Goal: Information Seeking & Learning: Check status

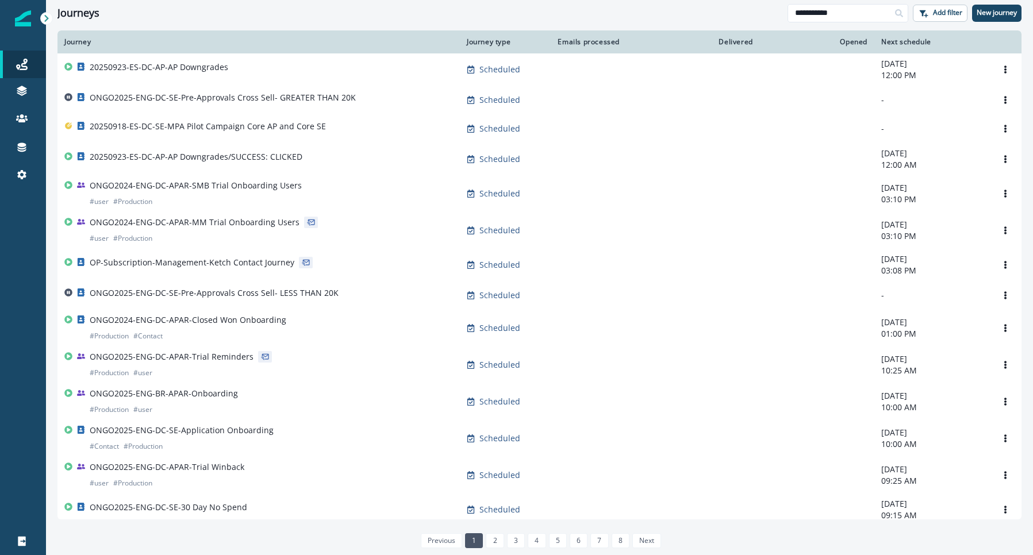
type input "**********"
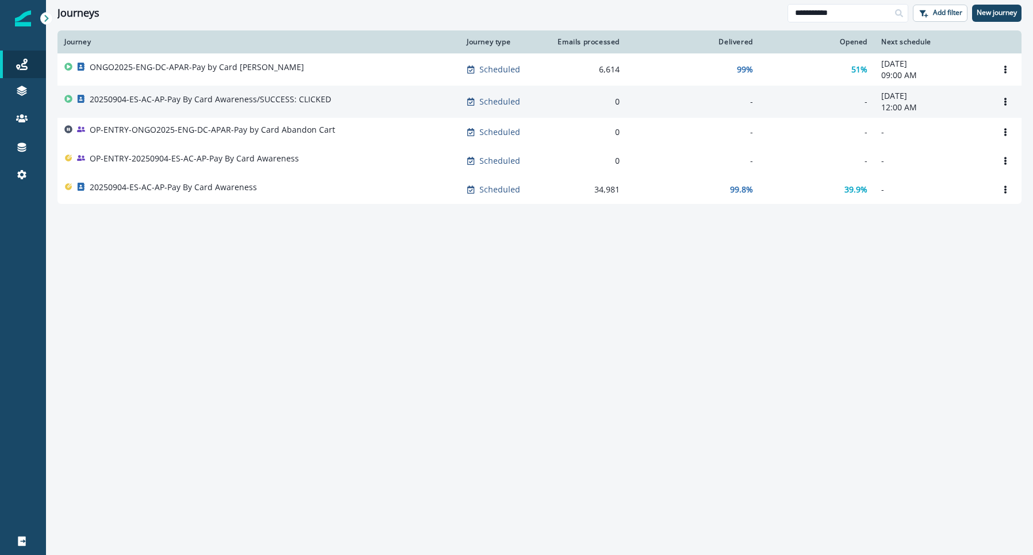
click at [299, 104] on p "20250904-ES-AC-AP-Pay By Card Awareness/SUCCESS: CLICKED" at bounding box center [210, 99] width 241 height 11
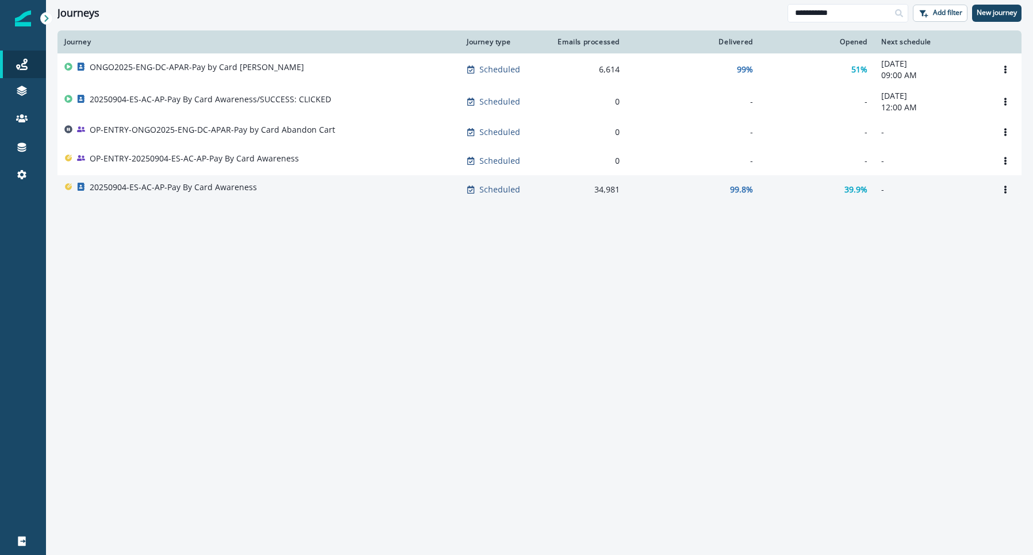
click at [216, 189] on p "20250904-ES-AC-AP-Pay By Card Awareness" at bounding box center [173, 187] width 167 height 11
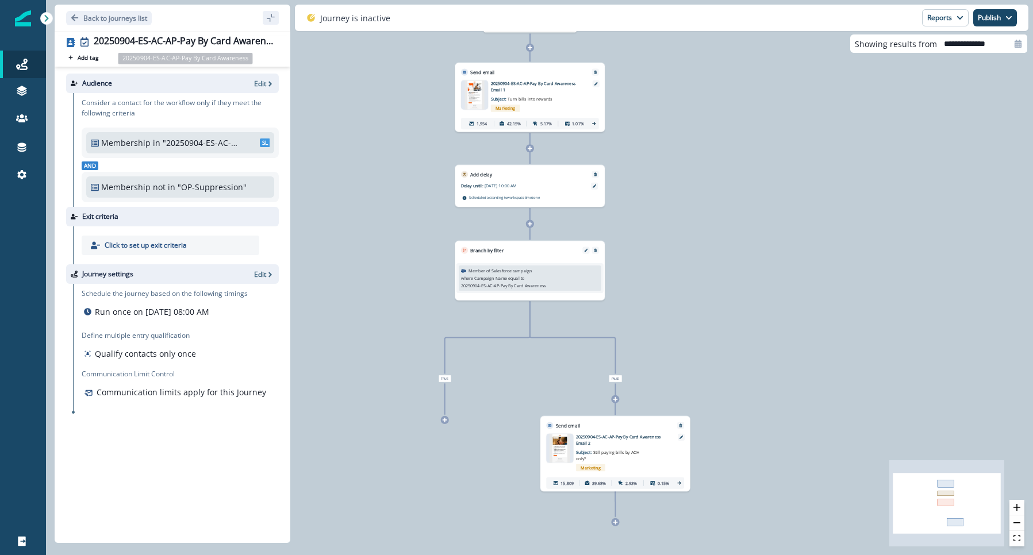
click at [194, 34] on div "20250904-ES-AC-AP-Pay By Card Awareness Add tag Search or create tags Audience …" at bounding box center [173, 287] width 236 height 512
click at [194, 39] on div "20250904-ES-AC-AP-Pay By Card Awareness" at bounding box center [184, 42] width 180 height 13
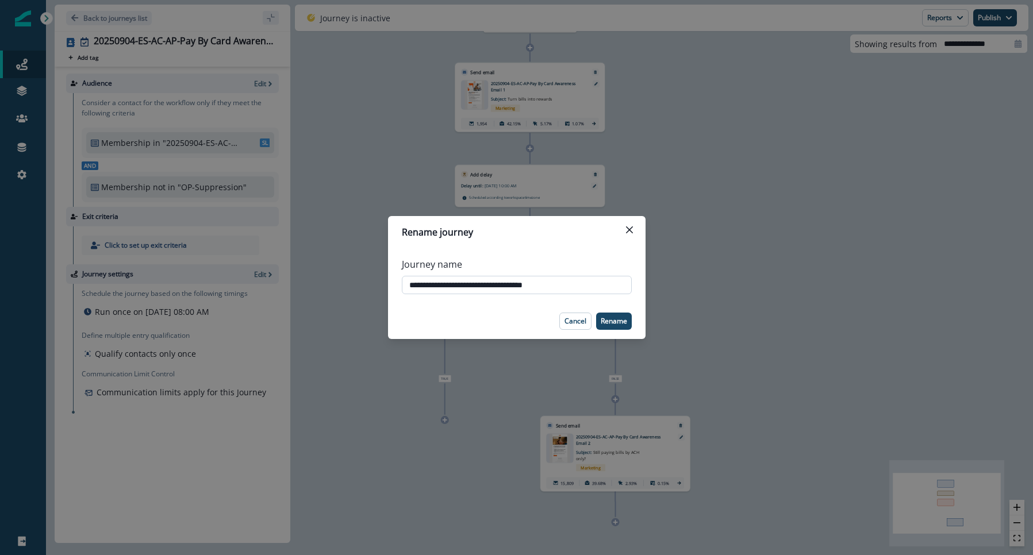
click at [504, 279] on input "**********" at bounding box center [517, 285] width 230 height 18
click at [632, 229] on icon "Close" at bounding box center [629, 229] width 7 height 7
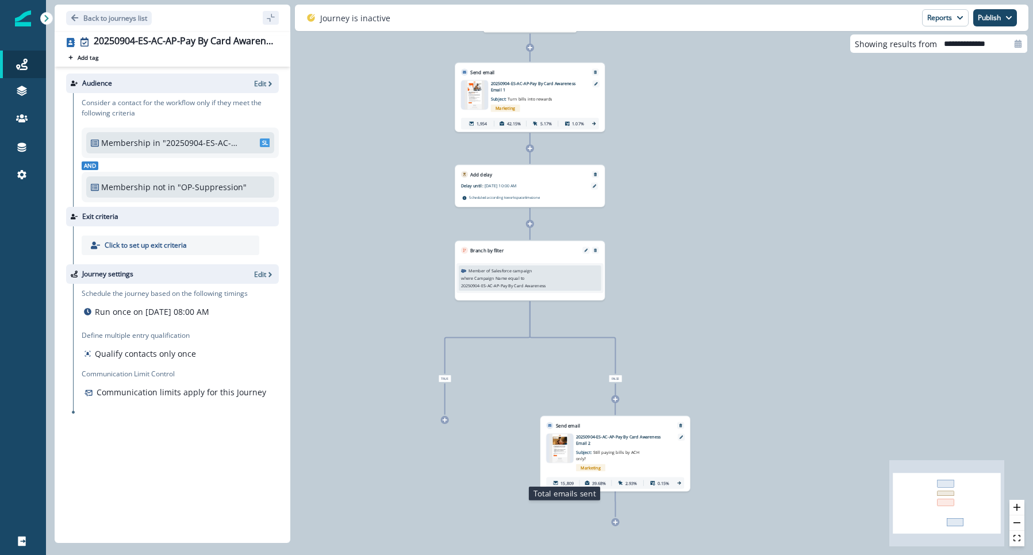
click at [562, 482] on div "15,809" at bounding box center [562, 483] width 29 height 11
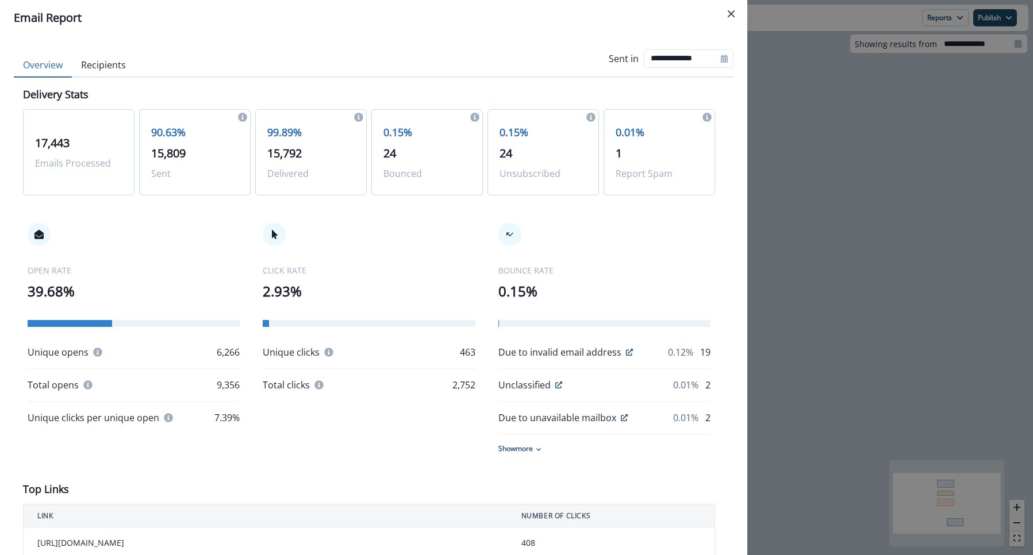
click at [91, 68] on button "Recipients" at bounding box center [103, 65] width 63 height 24
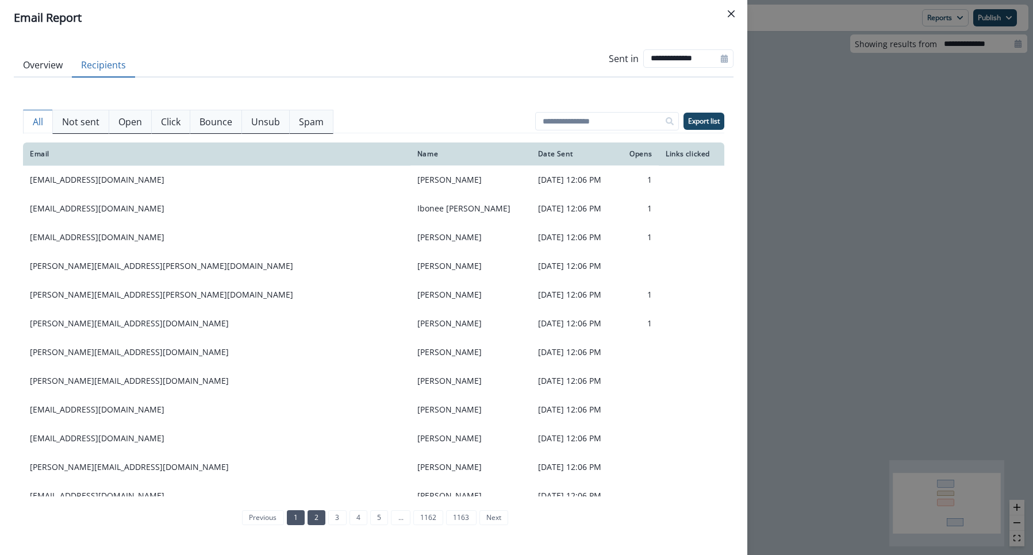
click at [316, 517] on link "2" at bounding box center [317, 517] width 18 height 15
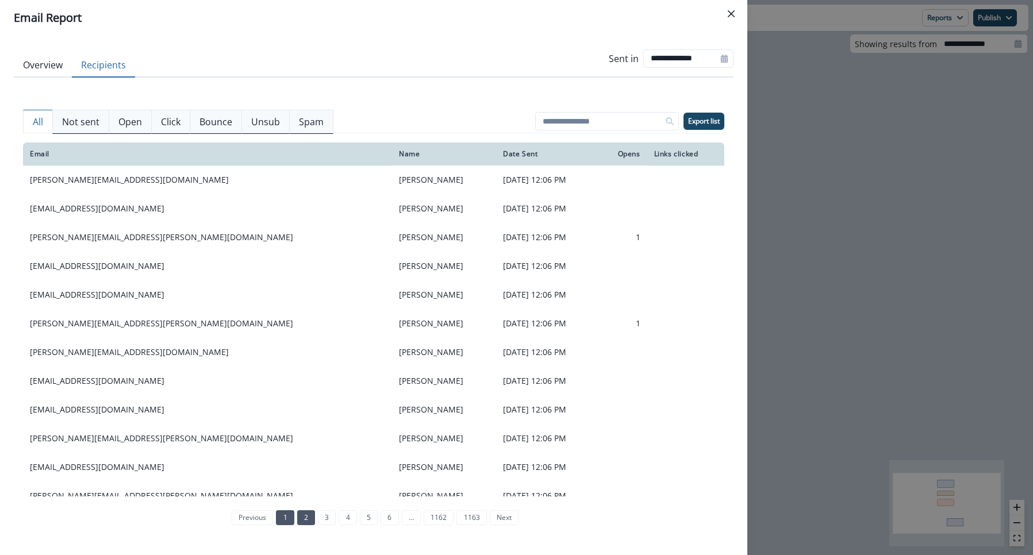
click at [282, 517] on link "1" at bounding box center [285, 517] width 18 height 15
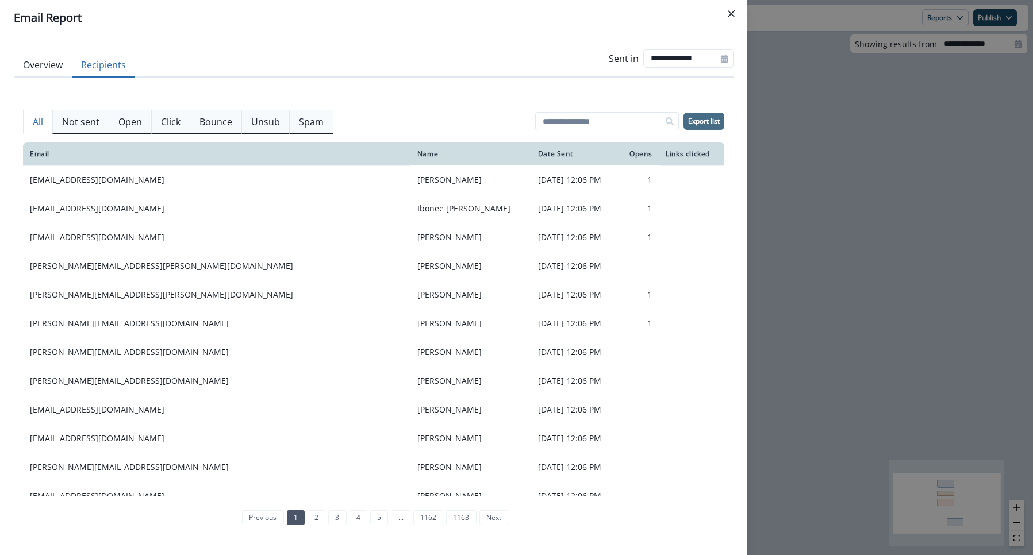
click at [697, 120] on p "Export list" at bounding box center [704, 121] width 32 height 8
click at [39, 66] on button "Overview" at bounding box center [43, 65] width 58 height 24
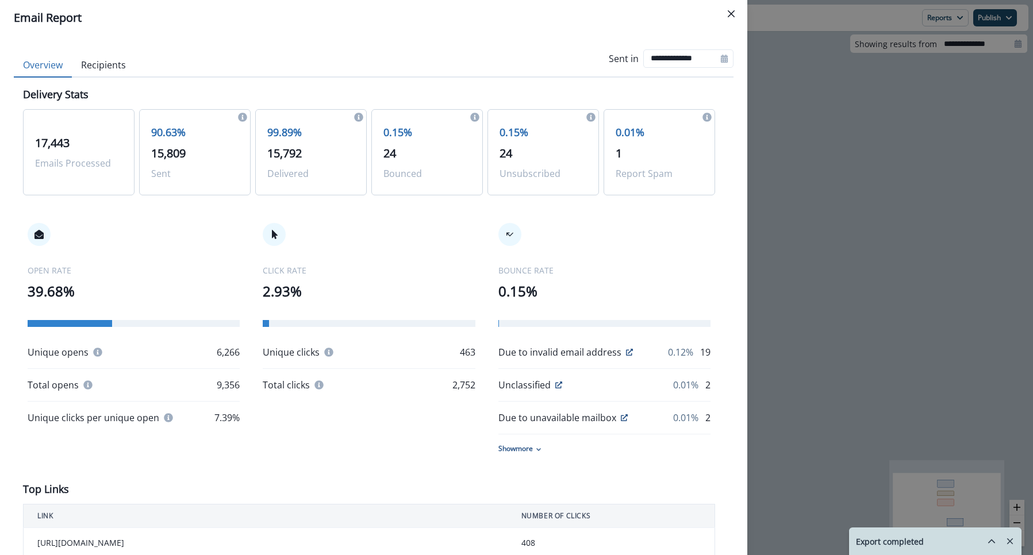
click at [660, 237] on div "BOUNCE RATE 0.15% Due to invalid email address 0.12% 19 Unclassified 0.01% 2 Du…" at bounding box center [604, 338] width 212 height 231
click at [783, 293] on div "**********" at bounding box center [516, 277] width 1033 height 555
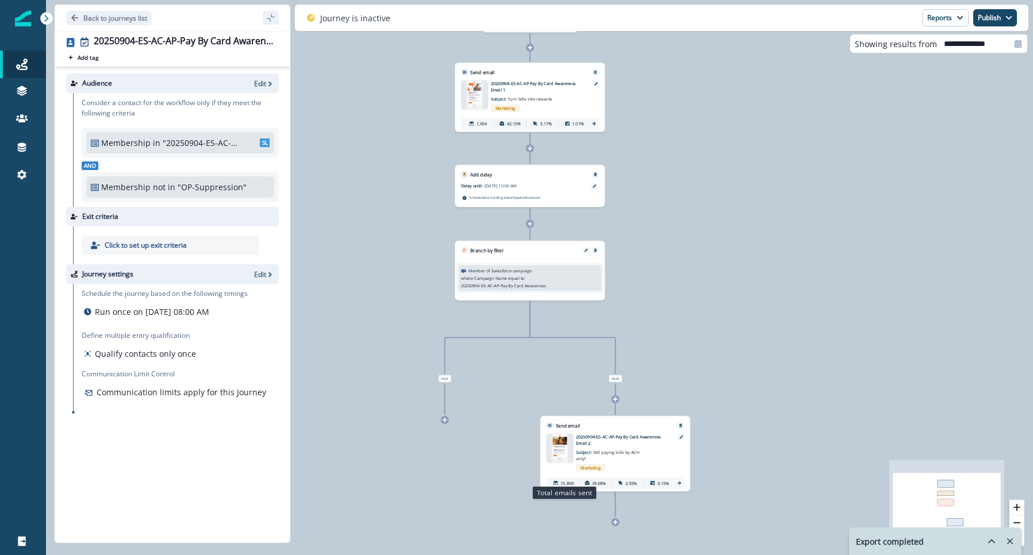
click at [566, 480] on p "15,809" at bounding box center [566, 483] width 13 height 6
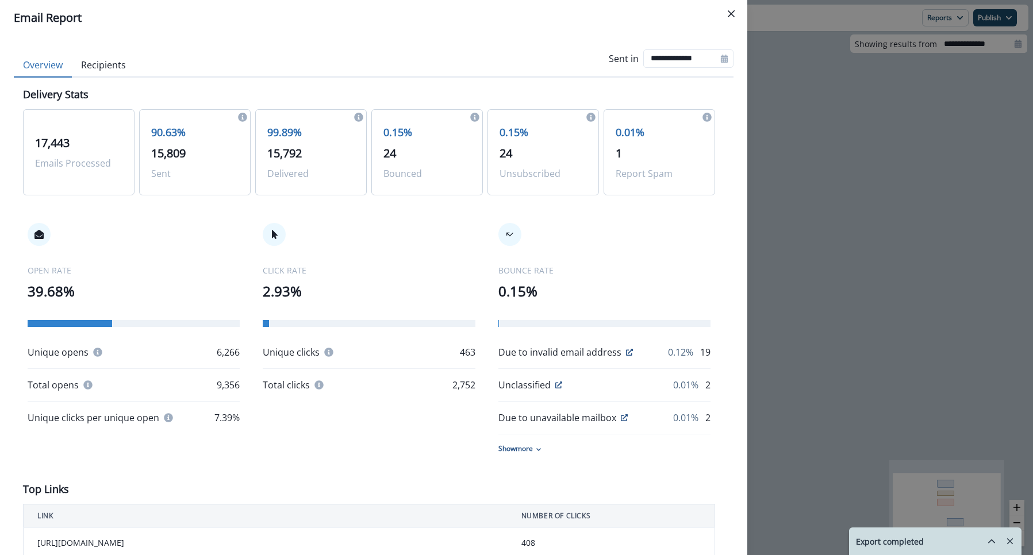
click at [105, 60] on button "Recipients" at bounding box center [103, 65] width 63 height 24
